Goal: Transaction & Acquisition: Book appointment/travel/reservation

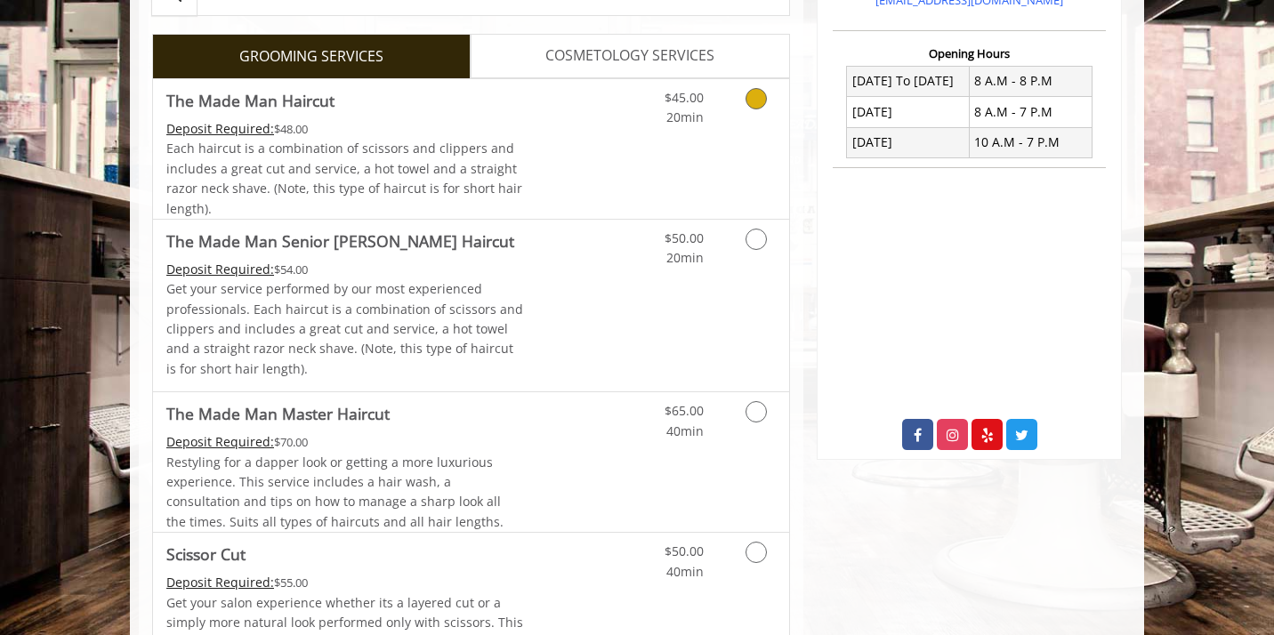
scroll to position [432, 0]
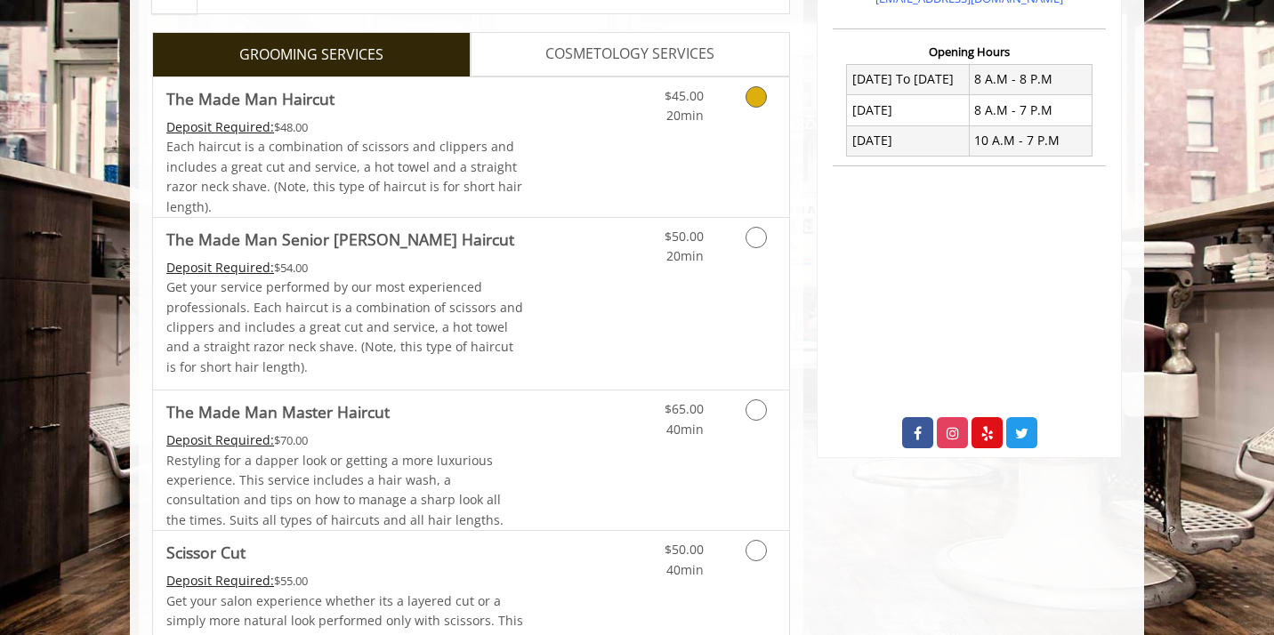
click at [762, 95] on icon "Grooming services" at bounding box center [756, 96] width 21 height 21
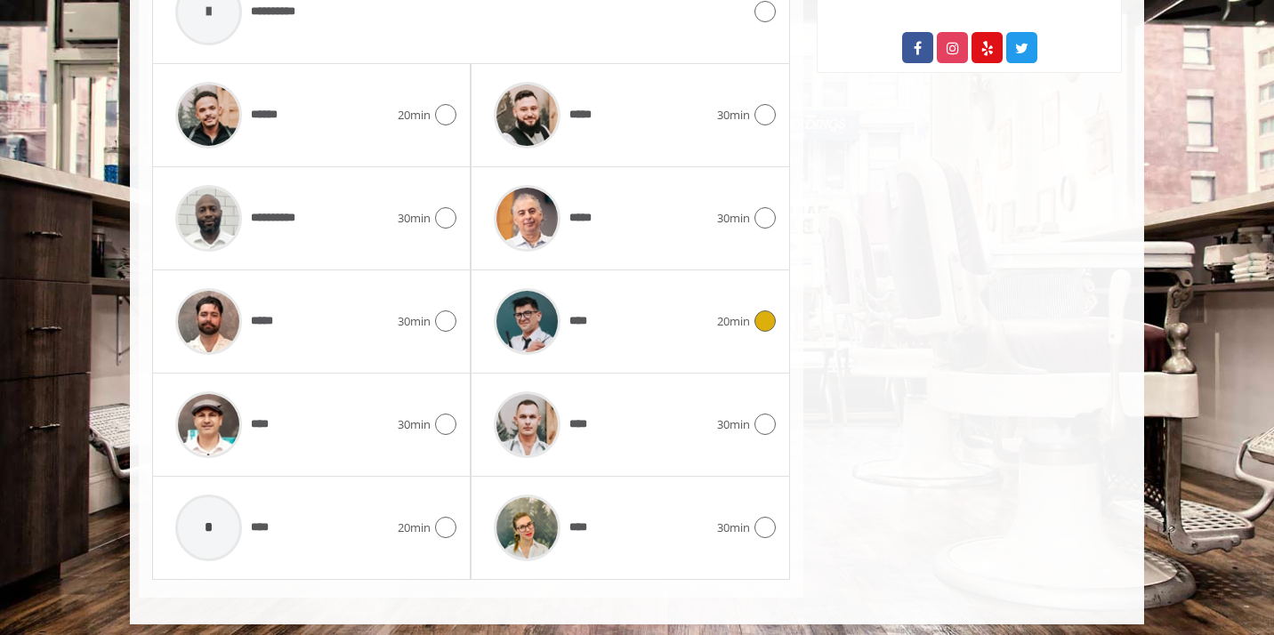
scroll to position [817, 0]
click at [761, 322] on icon at bounding box center [765, 321] width 21 height 21
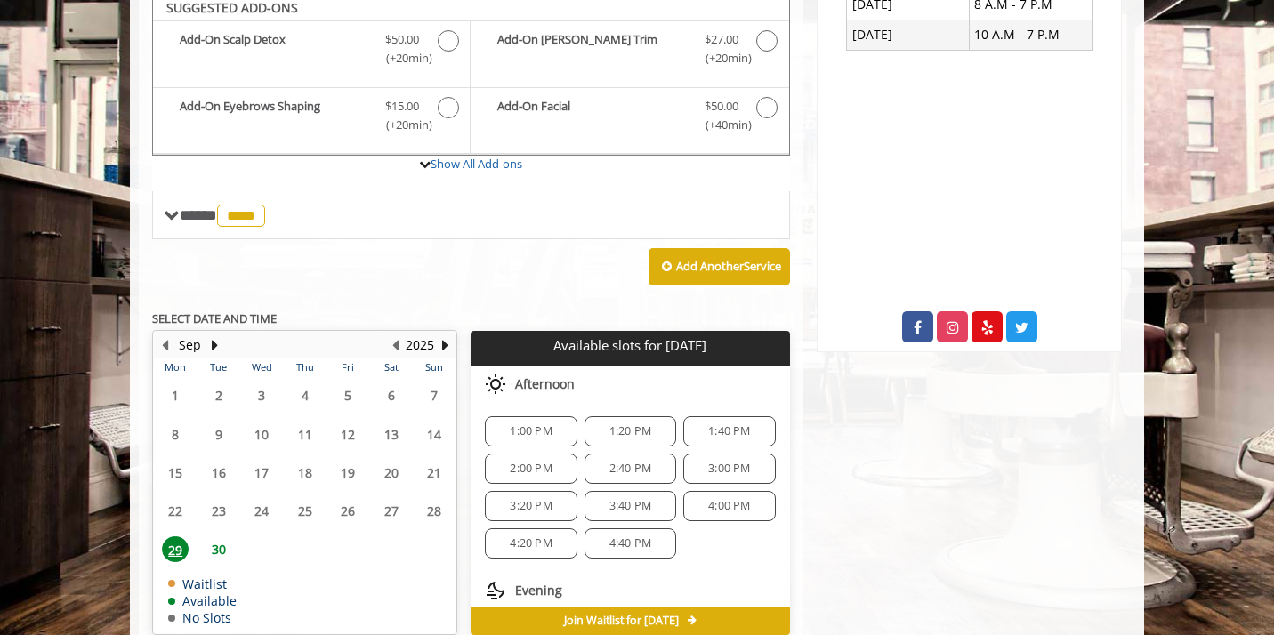
scroll to position [544, 0]
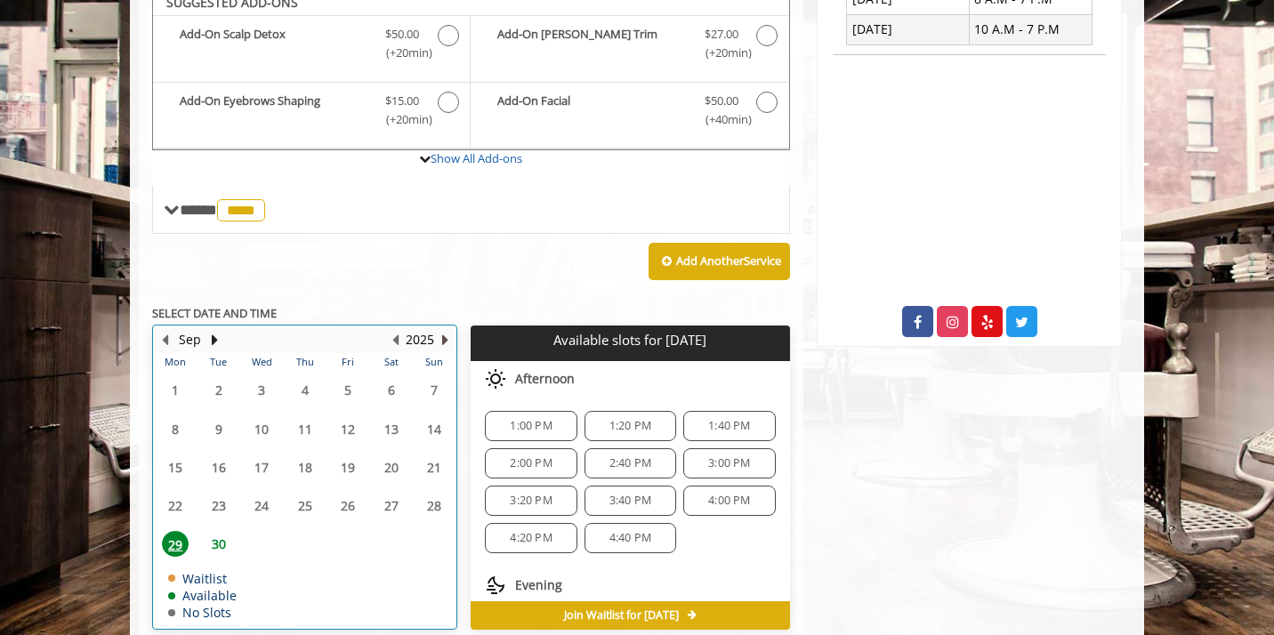
click at [445, 332] on button "Next Year" at bounding box center [445, 340] width 14 height 20
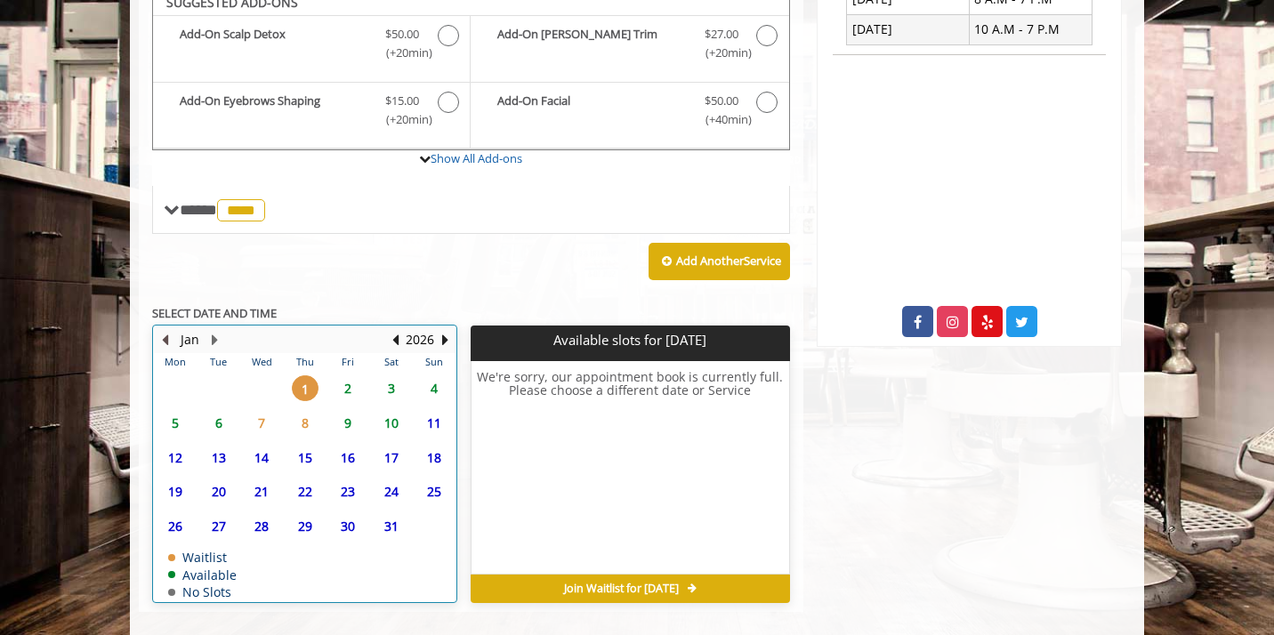
click at [167, 334] on button "Previous Month" at bounding box center [165, 340] width 14 height 20
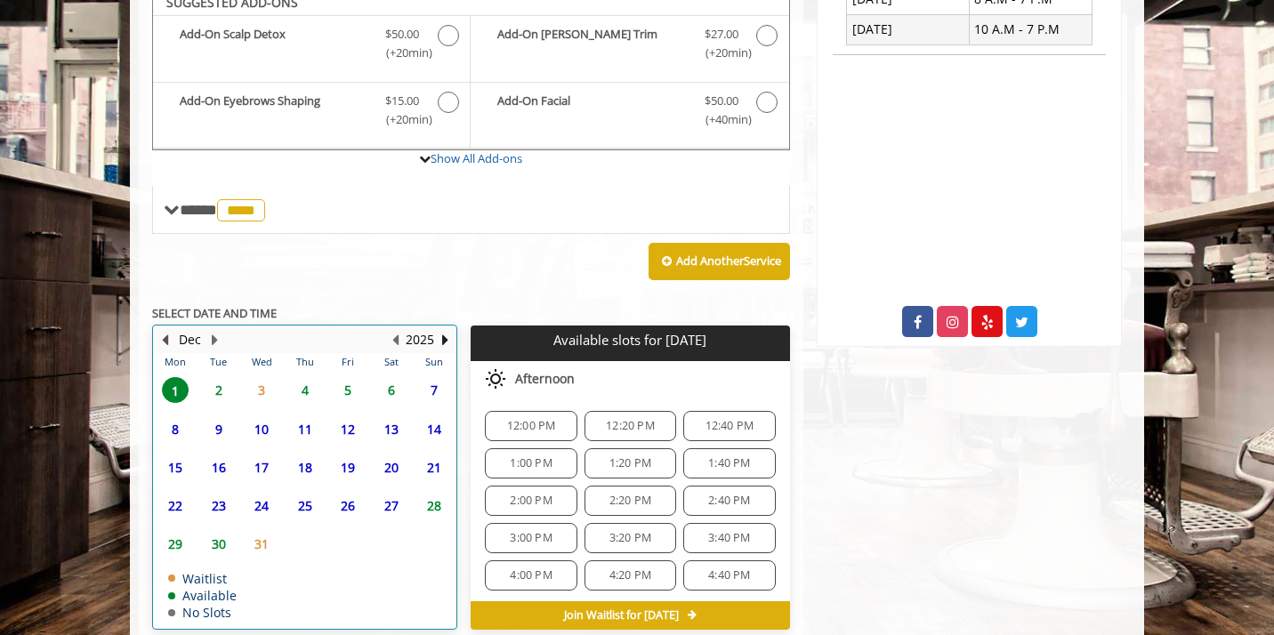
click at [164, 331] on button "Previous Month" at bounding box center [165, 340] width 14 height 20
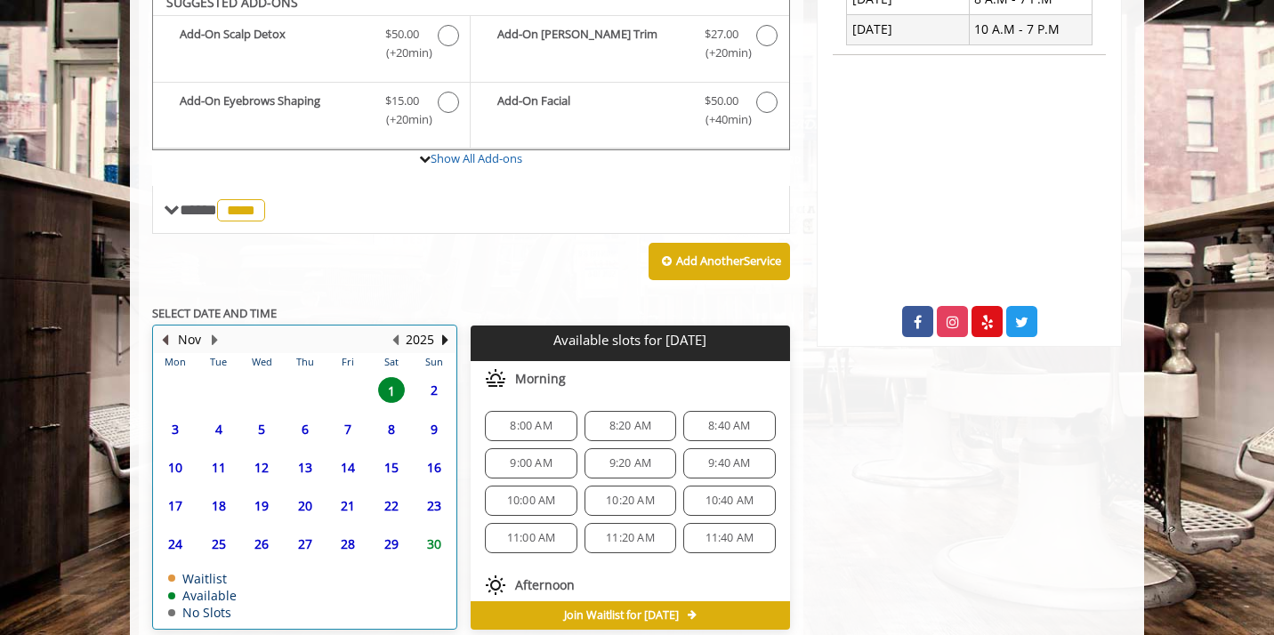
click at [164, 331] on button "Previous Month" at bounding box center [165, 340] width 14 height 20
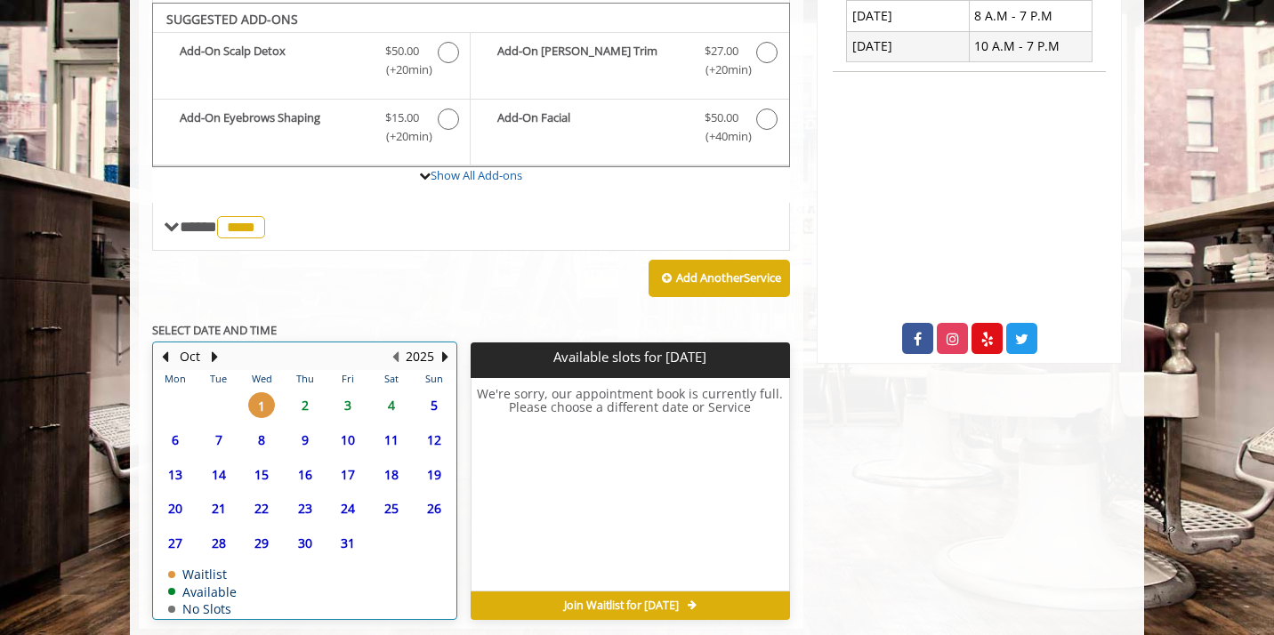
scroll to position [526, 0]
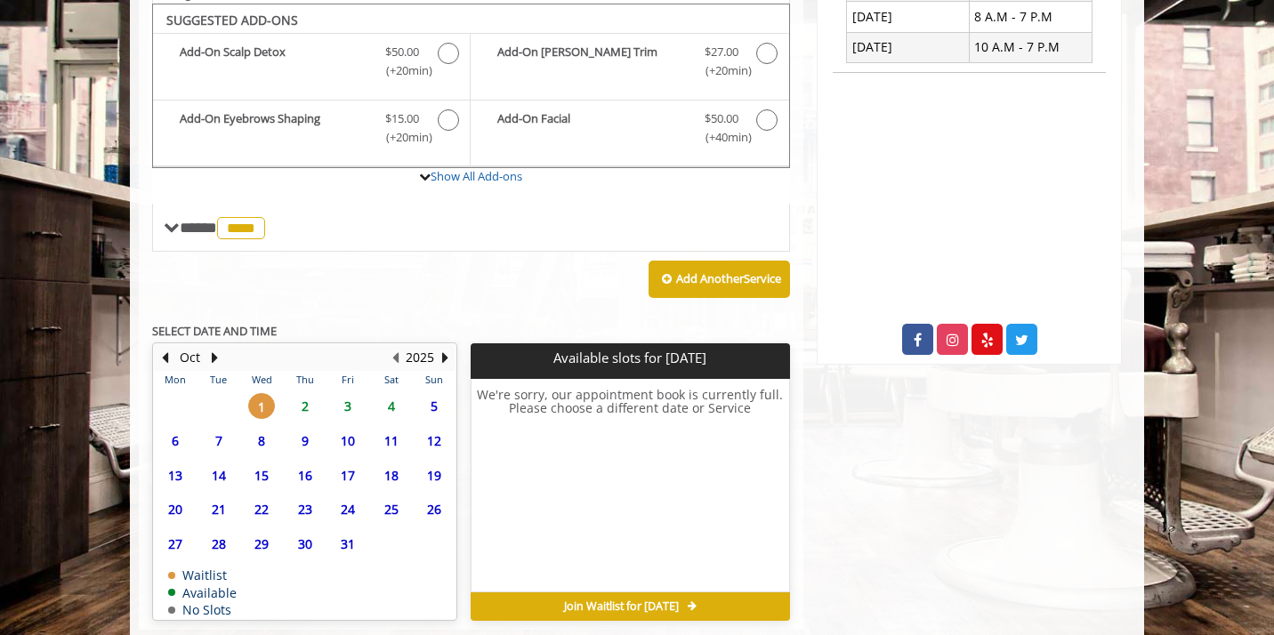
click at [346, 500] on span "24" at bounding box center [348, 510] width 27 height 26
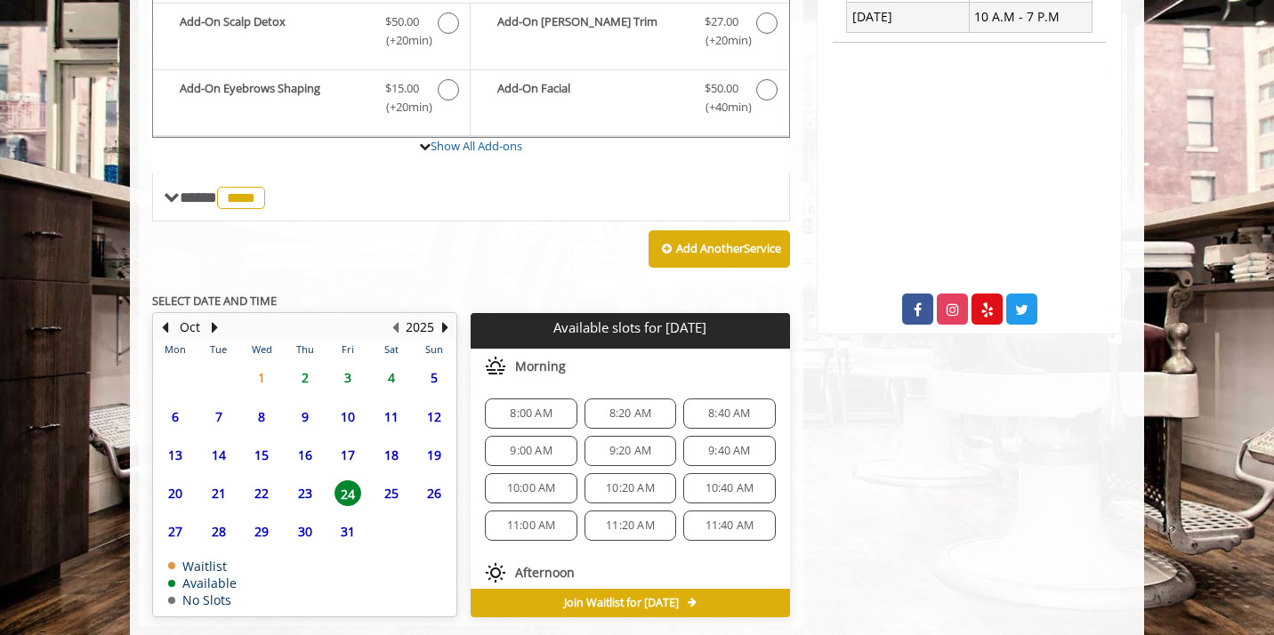
scroll to position [583, 0]
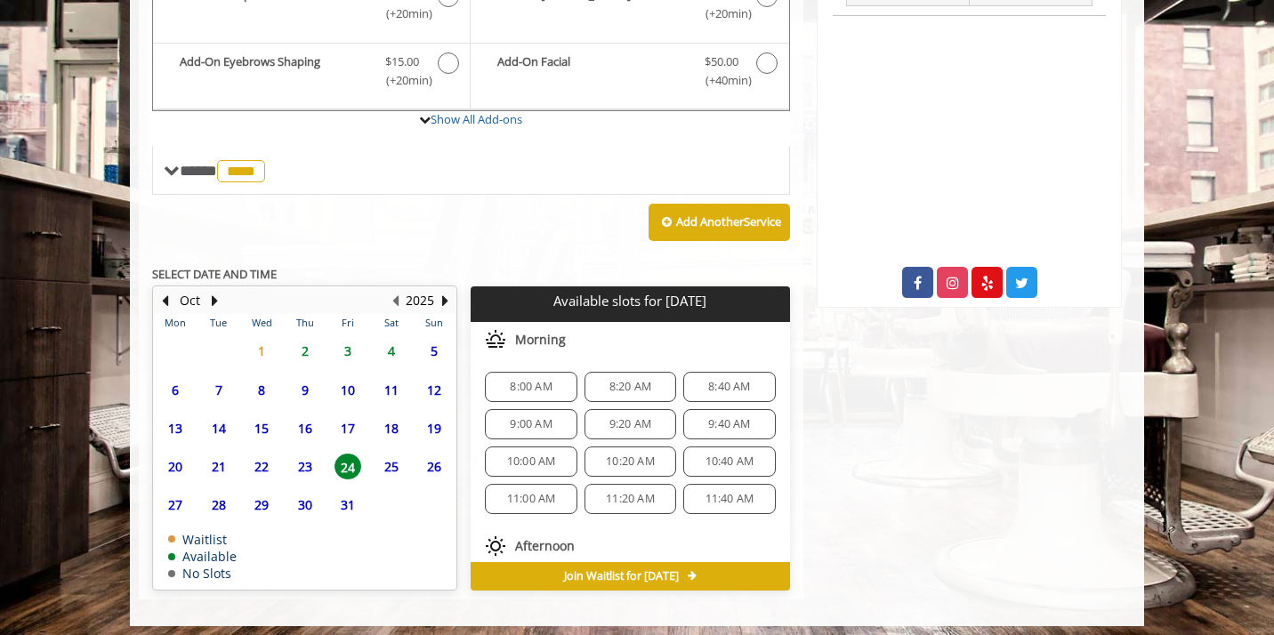
click at [531, 497] on span "11:00 AM" at bounding box center [531, 499] width 49 height 14
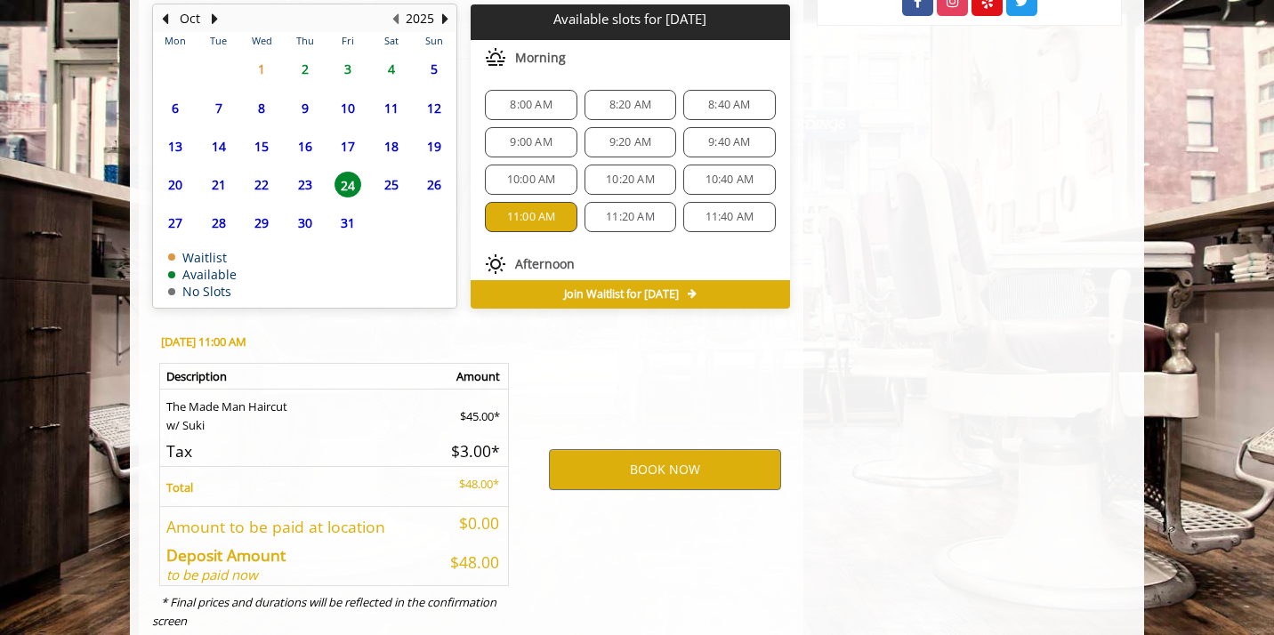
scroll to position [900, 0]
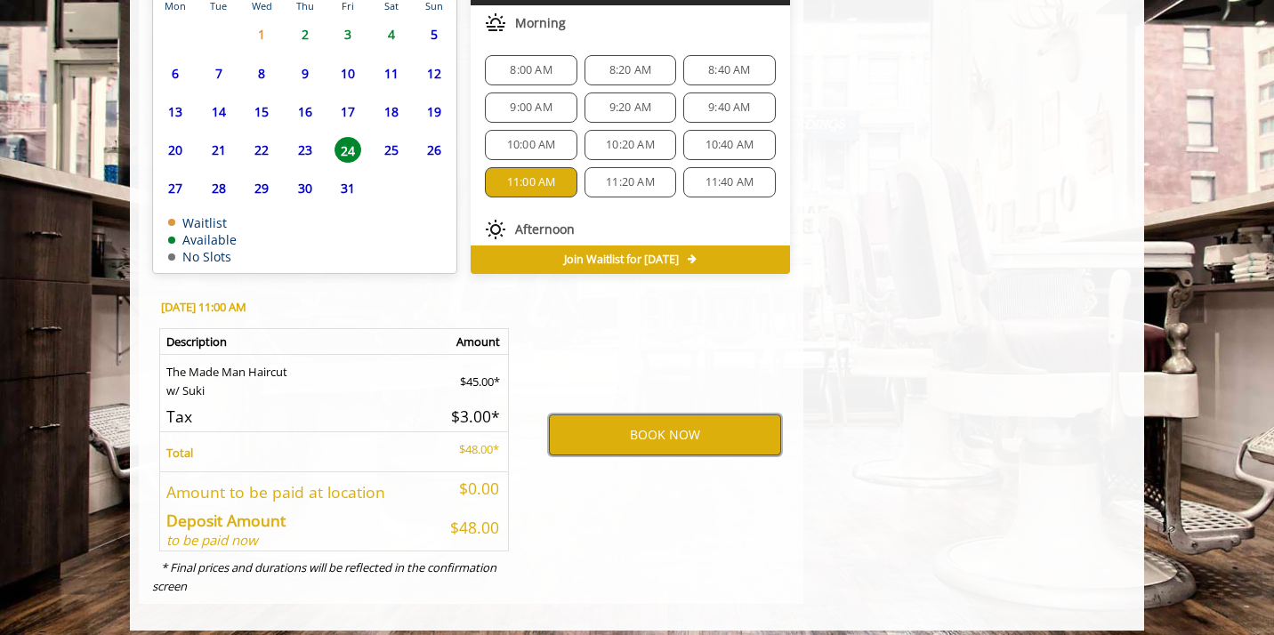
click at [676, 421] on button "BOOK NOW" at bounding box center [665, 435] width 232 height 41
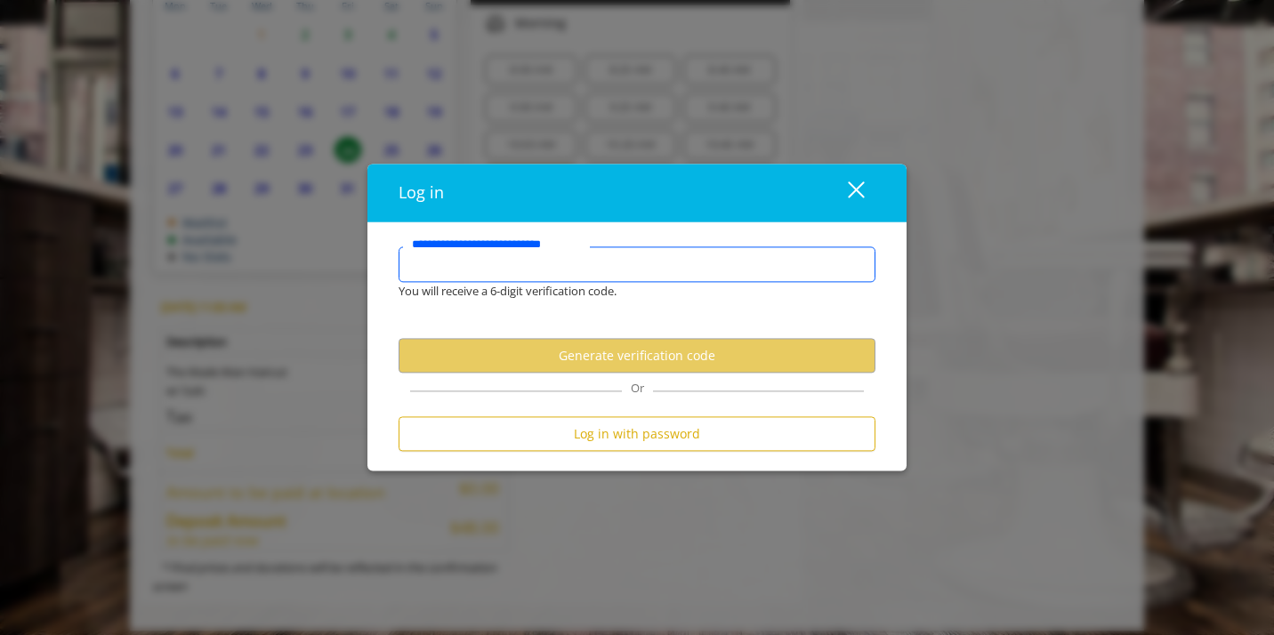
click at [551, 265] on input "**********" at bounding box center [637, 265] width 477 height 36
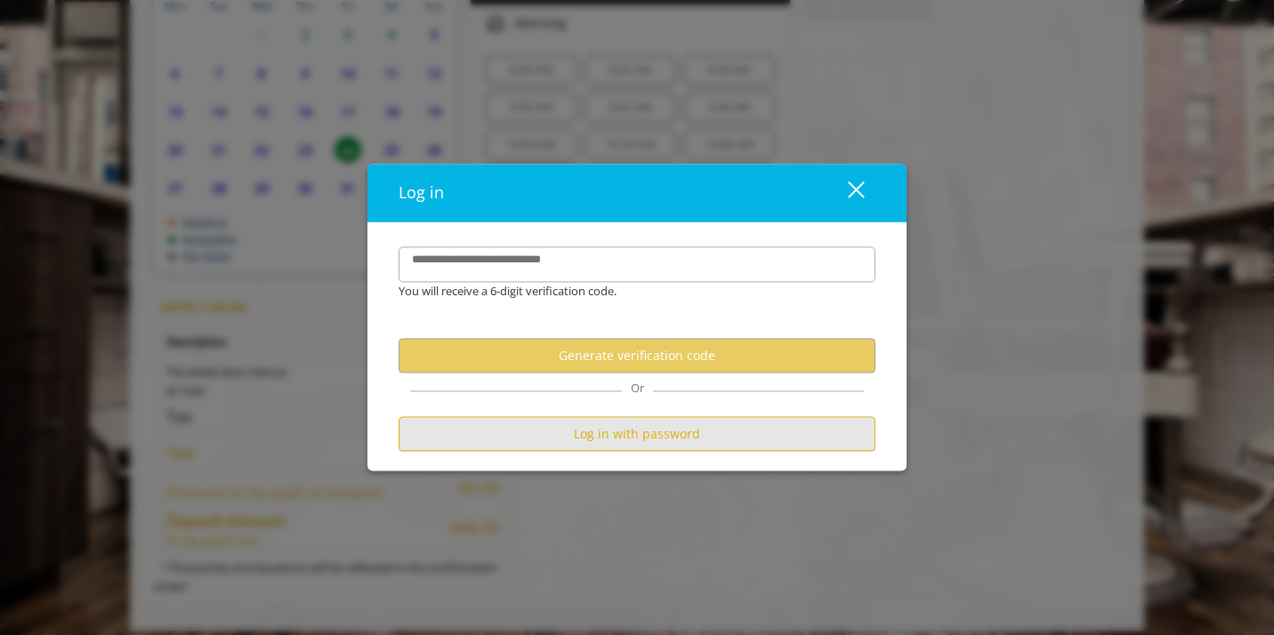
click at [553, 441] on button "Log in with password" at bounding box center [637, 434] width 477 height 35
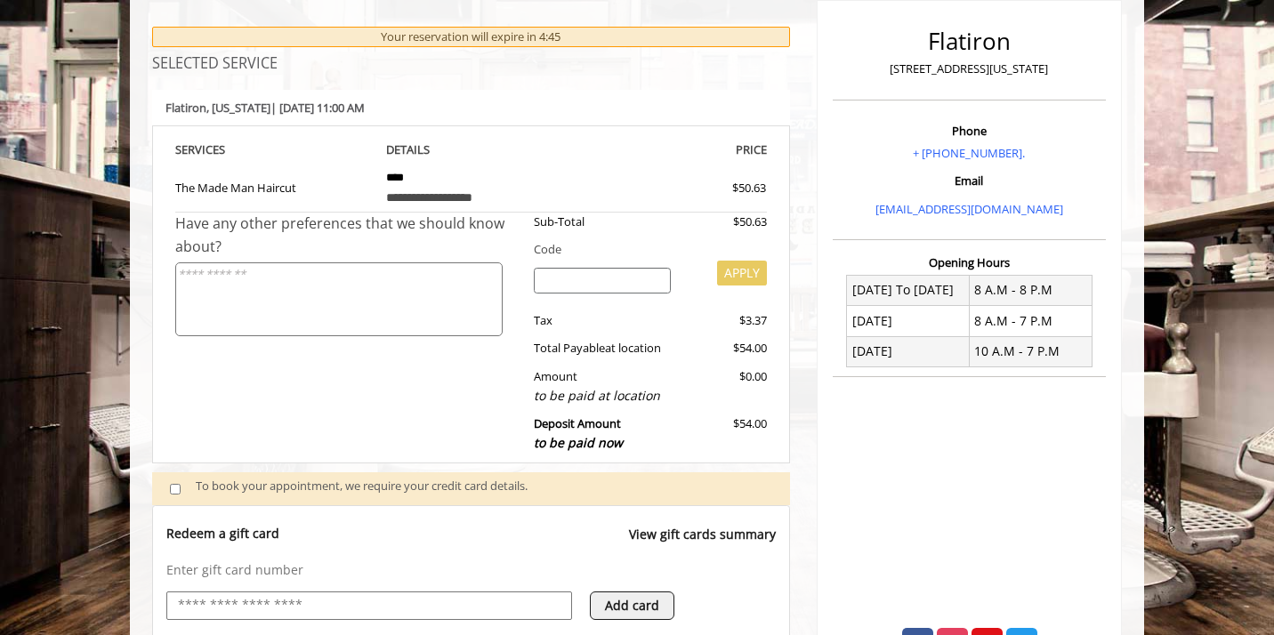
scroll to position [210, 0]
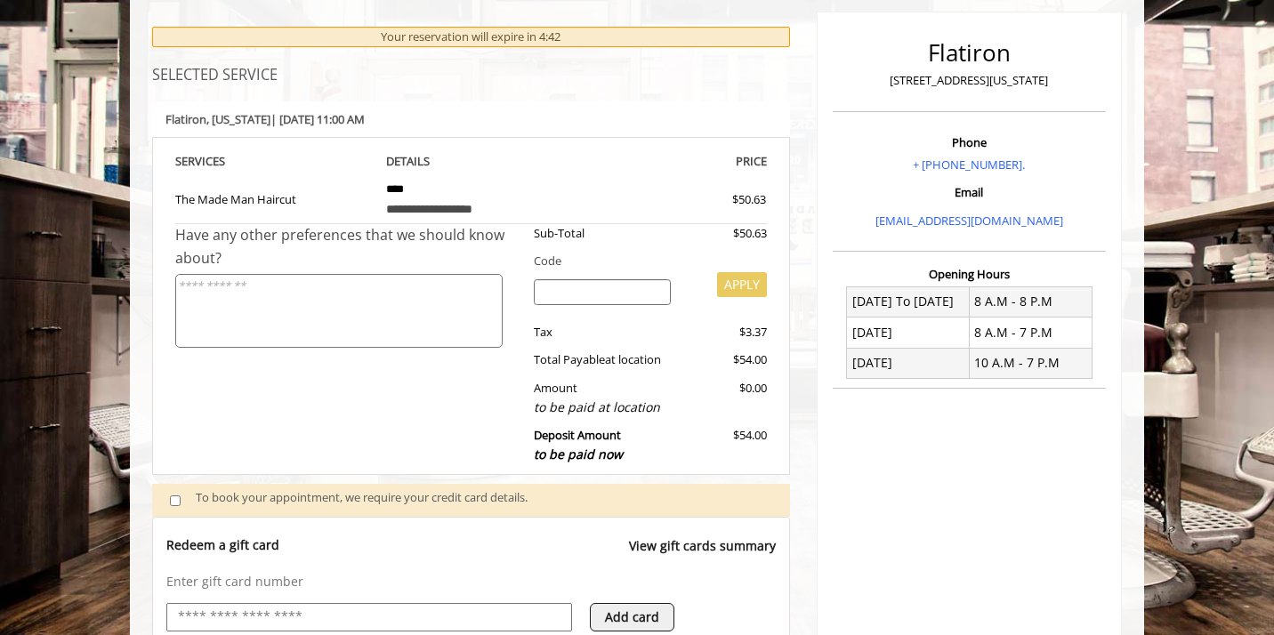
drag, startPoint x: 738, startPoint y: 324, endPoint x: 768, endPoint y: 324, distance: 30.3
click at [768, 324] on div "**********" at bounding box center [471, 306] width 638 height 338
click at [751, 336] on div "Sub-Total $50.63 Code APPLY Tax $3.37 Total Payable at location $54.00 Amount t…" at bounding box center [644, 348] width 246 height 249
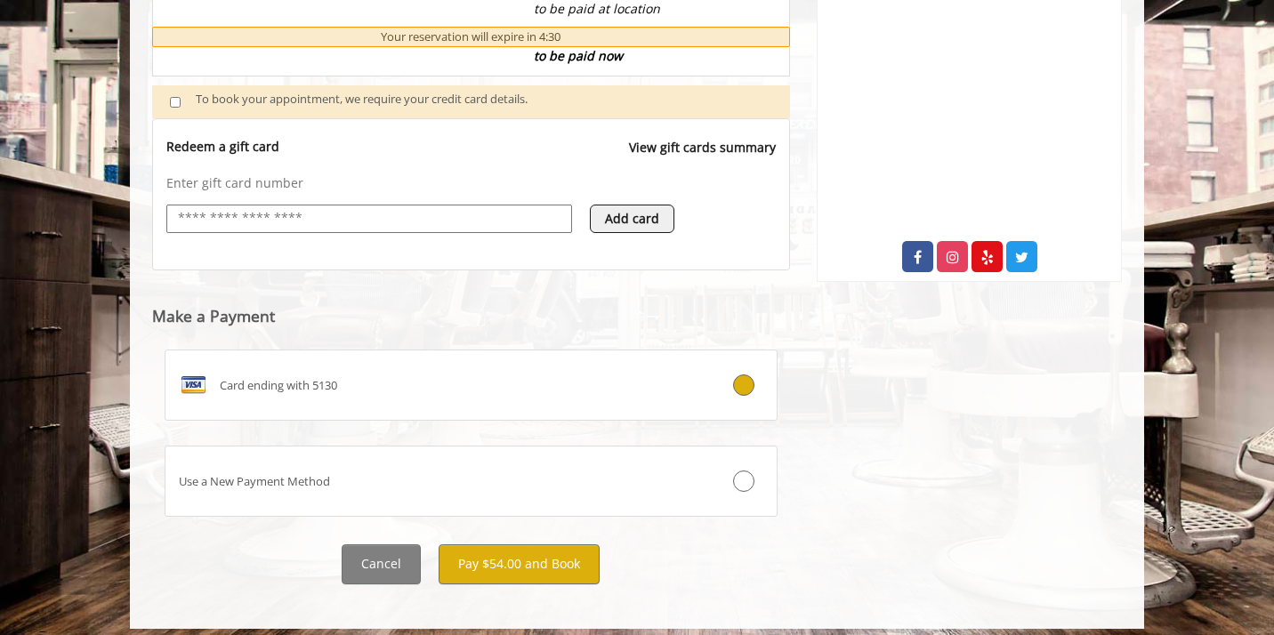
scroll to position [608, 0]
click at [495, 556] on button "Pay $54.00 and Book" at bounding box center [519, 565] width 161 height 40
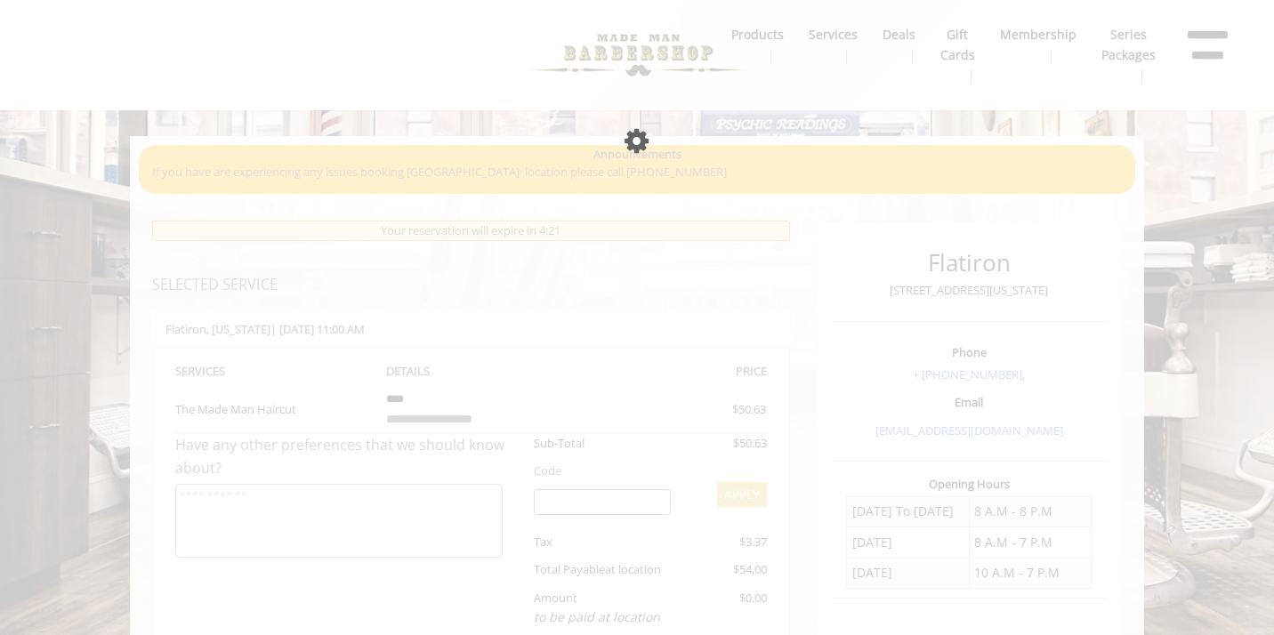
scroll to position [0, 0]
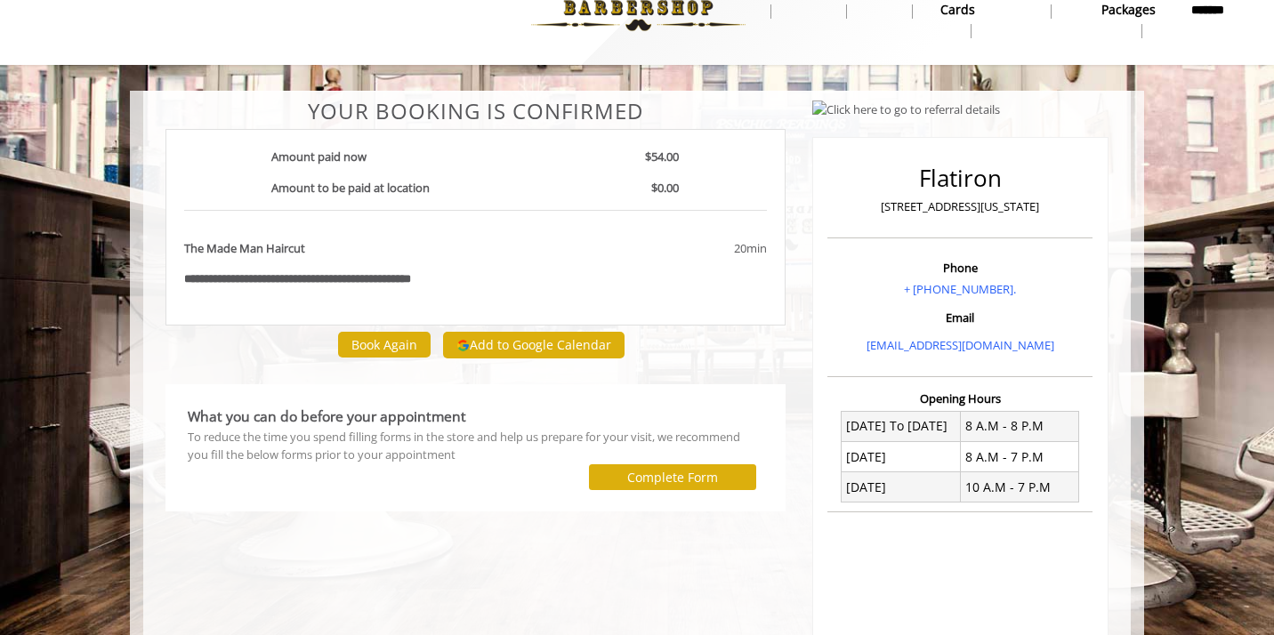
scroll to position [47, 0]
